Goal: Check status: Check status

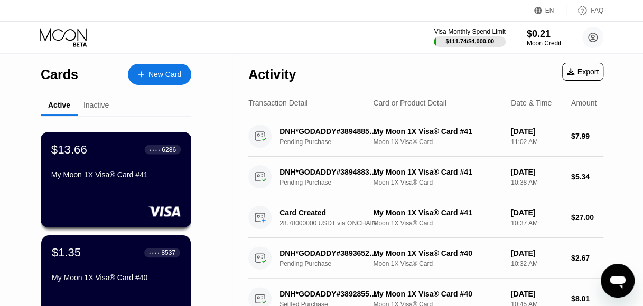
click at [125, 178] on div "My Moon 1X Visa® Card #41" at bounding box center [115, 175] width 129 height 8
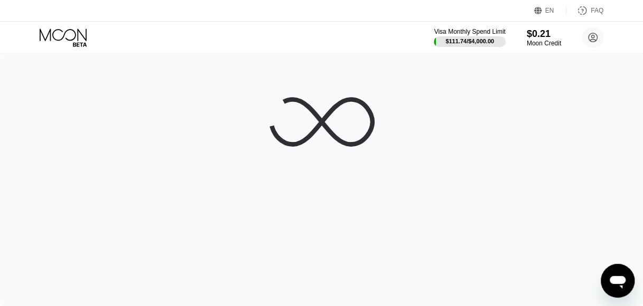
click at [184, 182] on div at bounding box center [321, 179] width 643 height 253
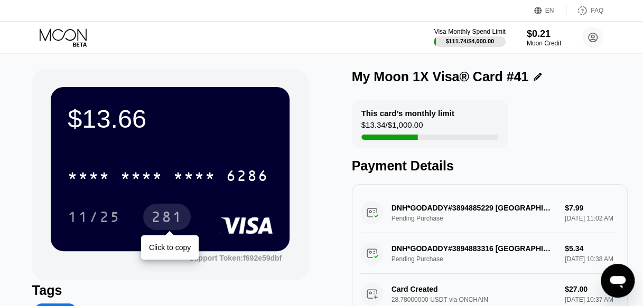
click at [165, 225] on div "281" at bounding box center [167, 218] width 32 height 17
